Goal: Check status: Check status

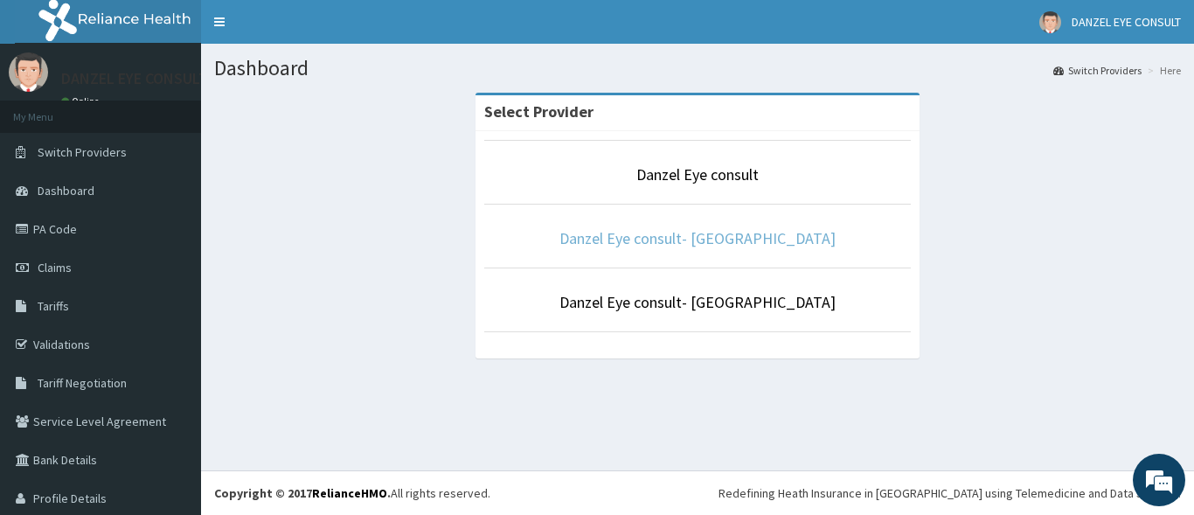
click at [720, 239] on link "Danzel Eye consult- [GEOGRAPHIC_DATA]" at bounding box center [697, 238] width 276 height 20
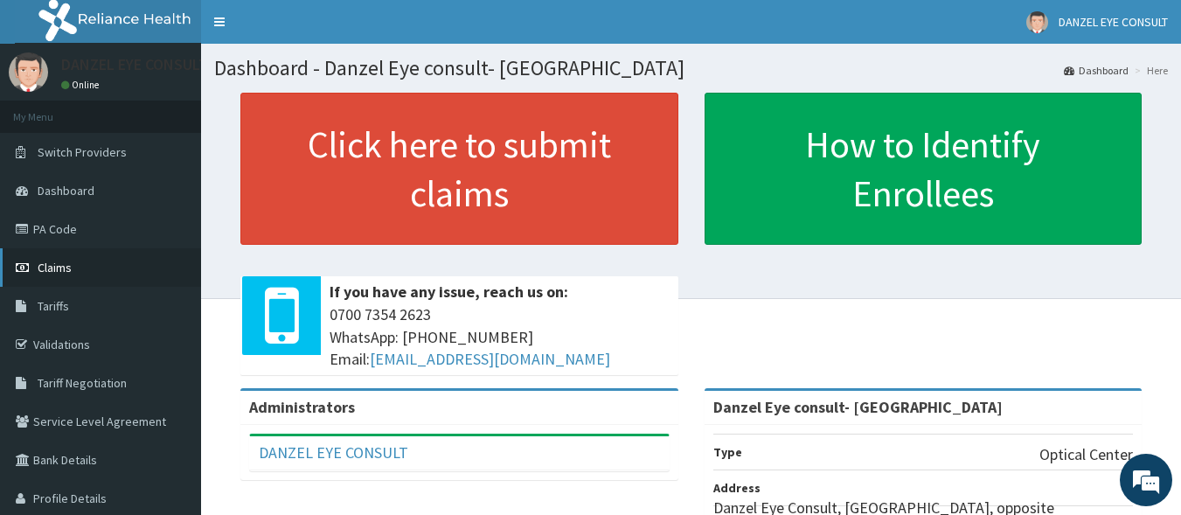
click at [70, 267] on span "Claims" at bounding box center [55, 268] width 34 height 16
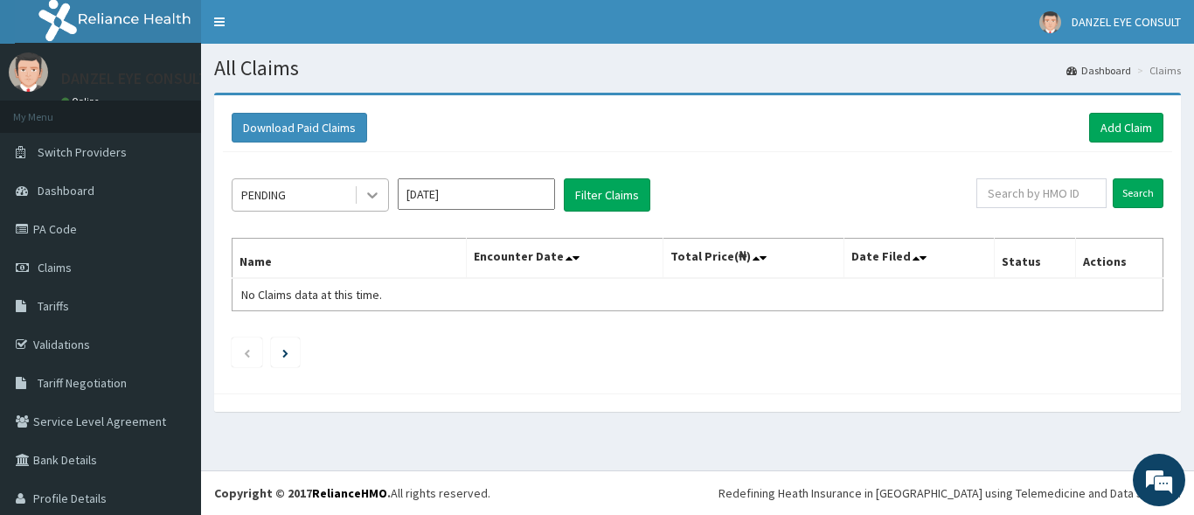
click at [367, 190] on icon at bounding box center [372, 194] width 17 height 17
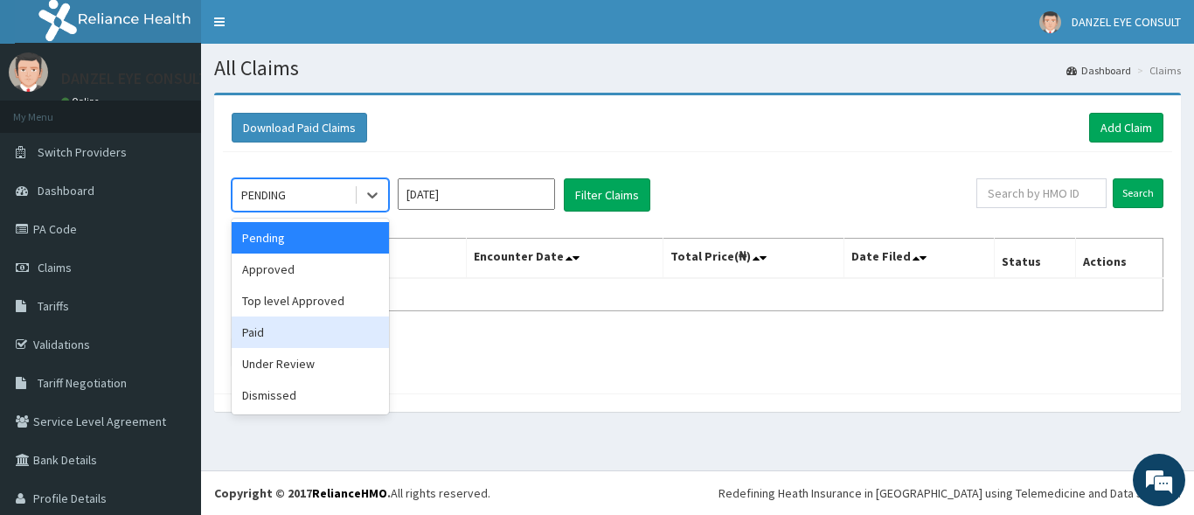
click at [293, 340] on div "Paid" at bounding box center [310, 331] width 157 height 31
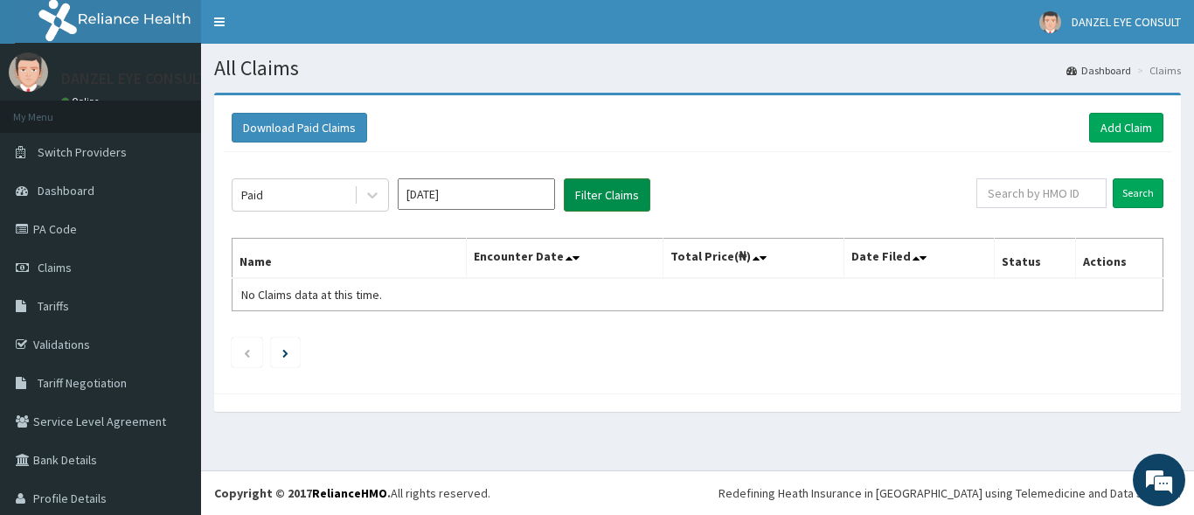
click at [584, 192] on button "Filter Claims" at bounding box center [607, 194] width 87 height 33
click at [498, 197] on input "Oct 2025" at bounding box center [476, 193] width 157 height 31
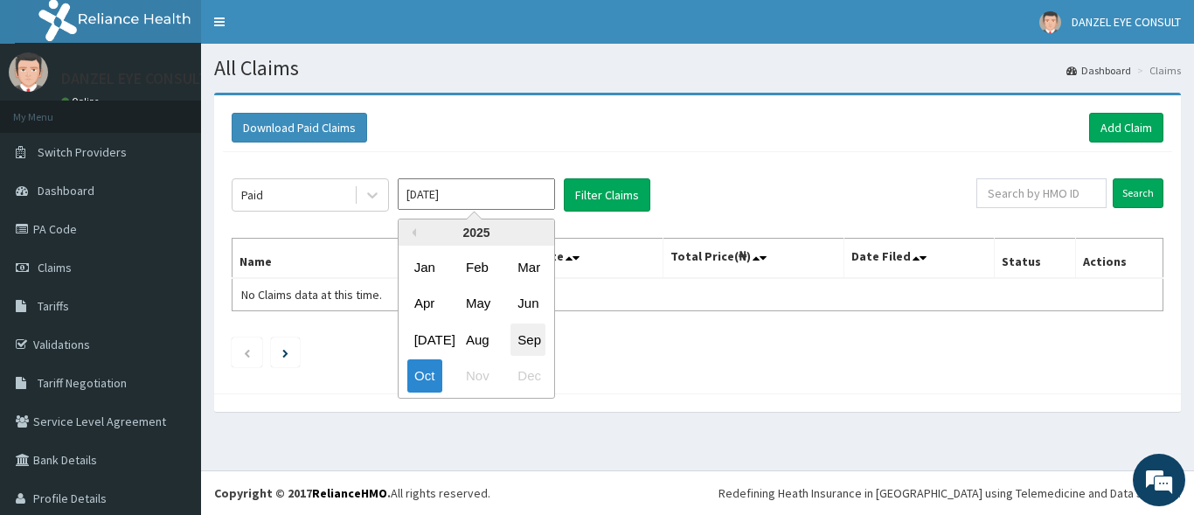
click at [525, 339] on div "Sep" at bounding box center [527, 339] width 35 height 32
type input "Sep 2025"
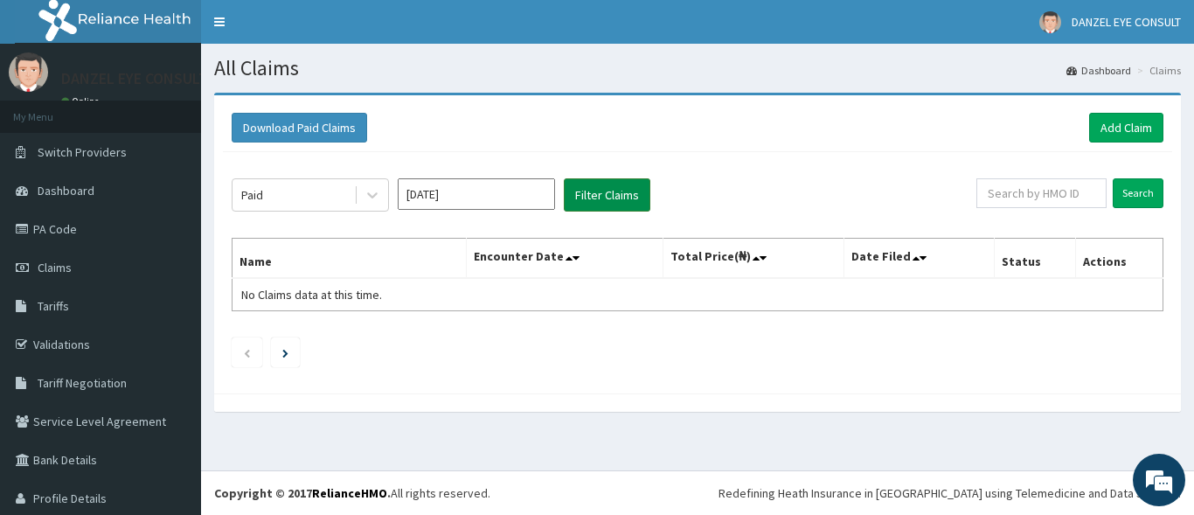
click at [615, 194] on button "Filter Claims" at bounding box center [607, 194] width 87 height 33
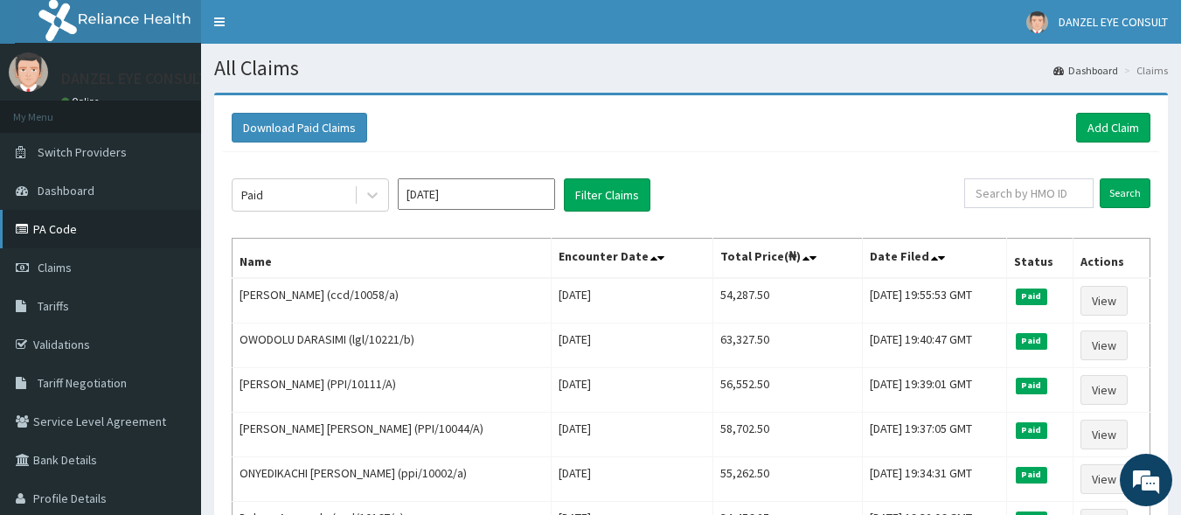
click at [53, 238] on link "PA Code" at bounding box center [100, 229] width 201 height 38
